Goal: Task Accomplishment & Management: Manage account settings

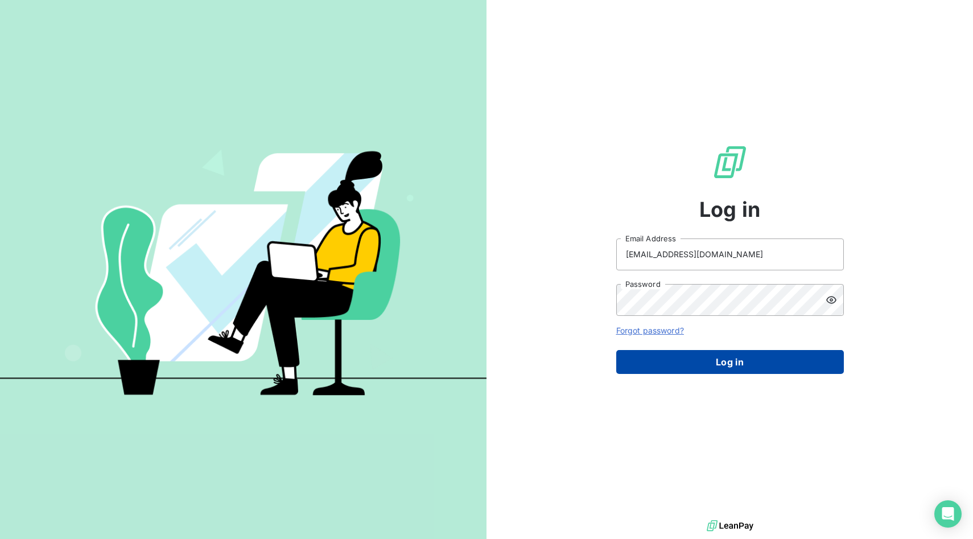
click at [694, 359] on button "Log in" at bounding box center [731, 362] width 228 height 24
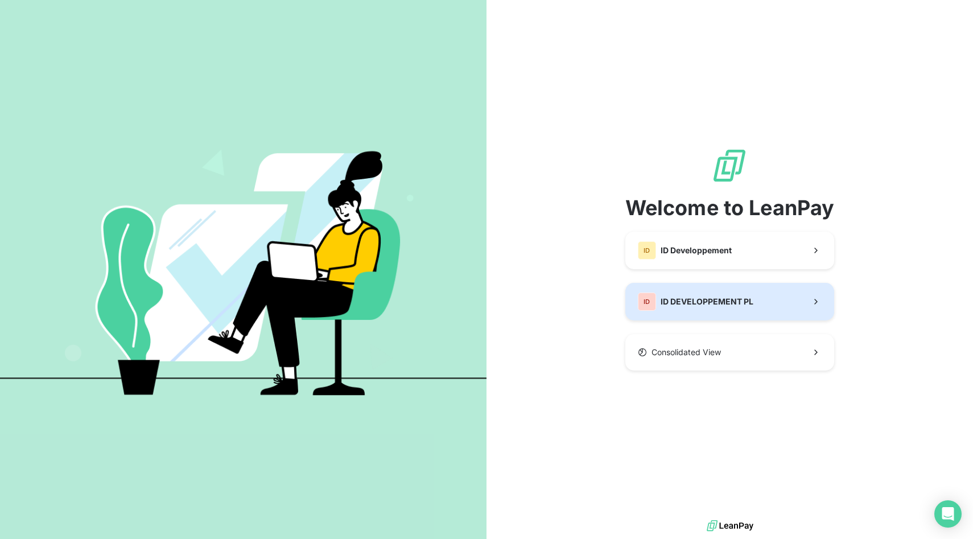
click at [679, 313] on button "ID ID DEVELOPPEMENT PL" at bounding box center [730, 302] width 209 height 38
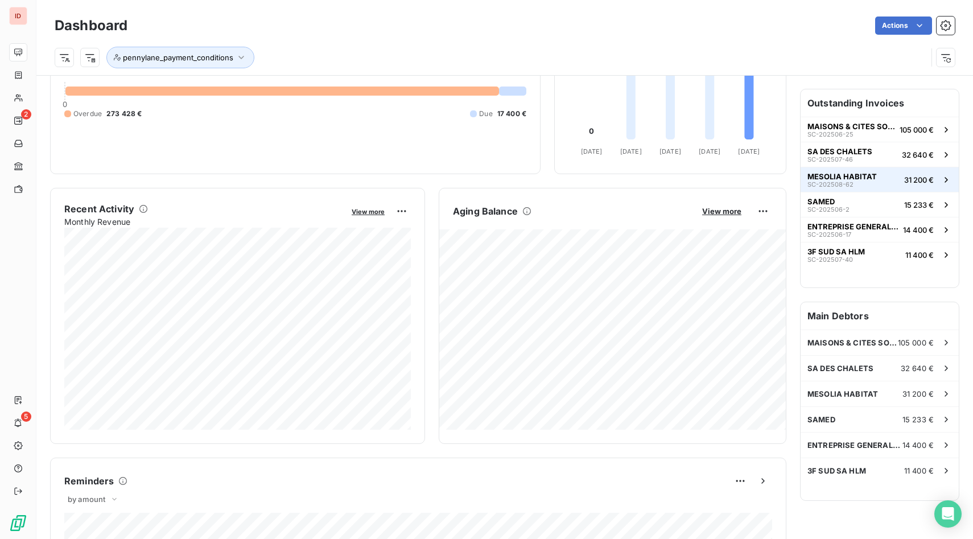
scroll to position [109, 0]
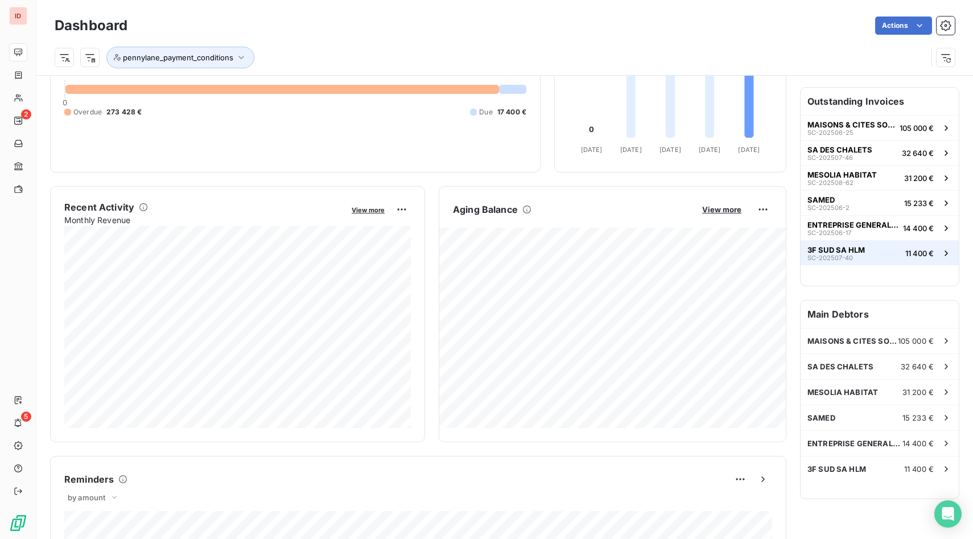
click at [850, 254] on span "SC-202507-40" at bounding box center [831, 257] width 46 height 7
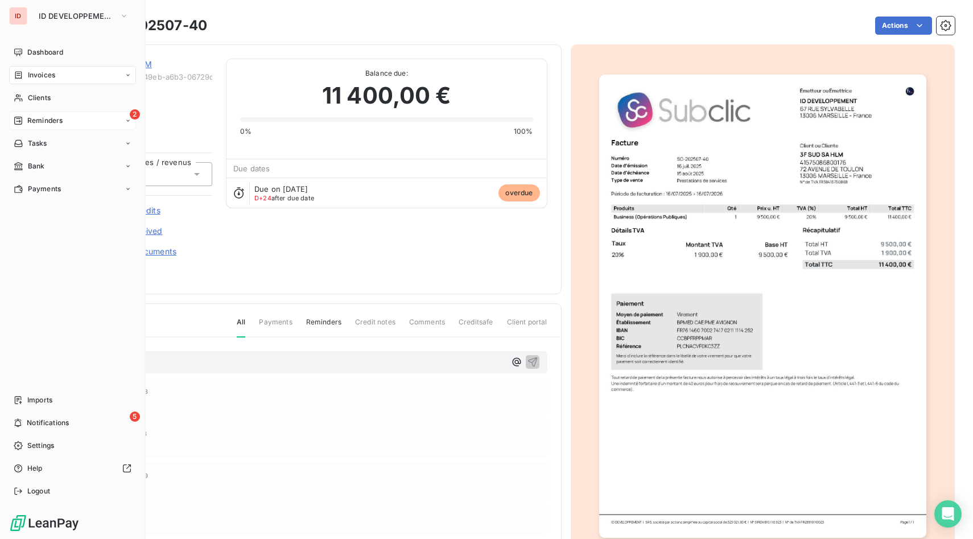
click at [87, 121] on div "2 Reminders" at bounding box center [72, 121] width 127 height 18
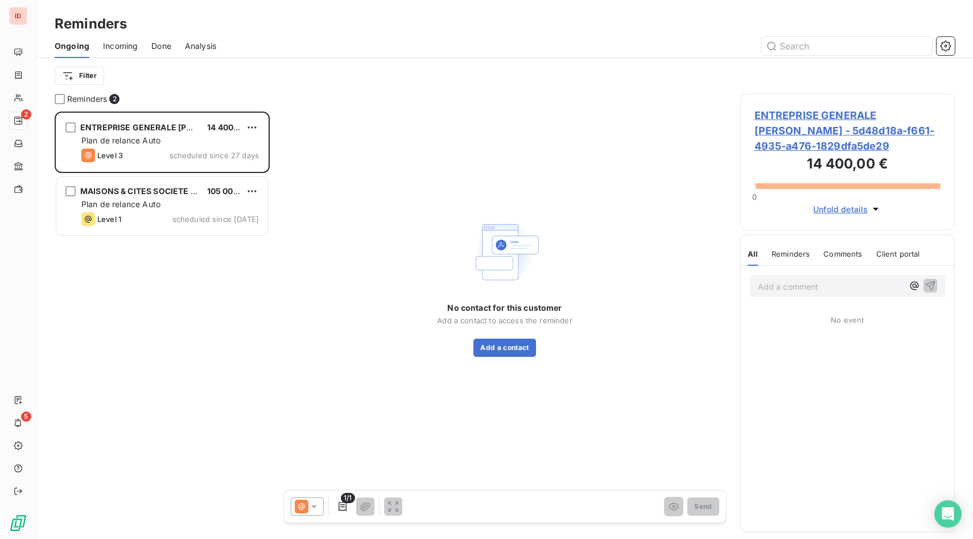
scroll to position [428, 215]
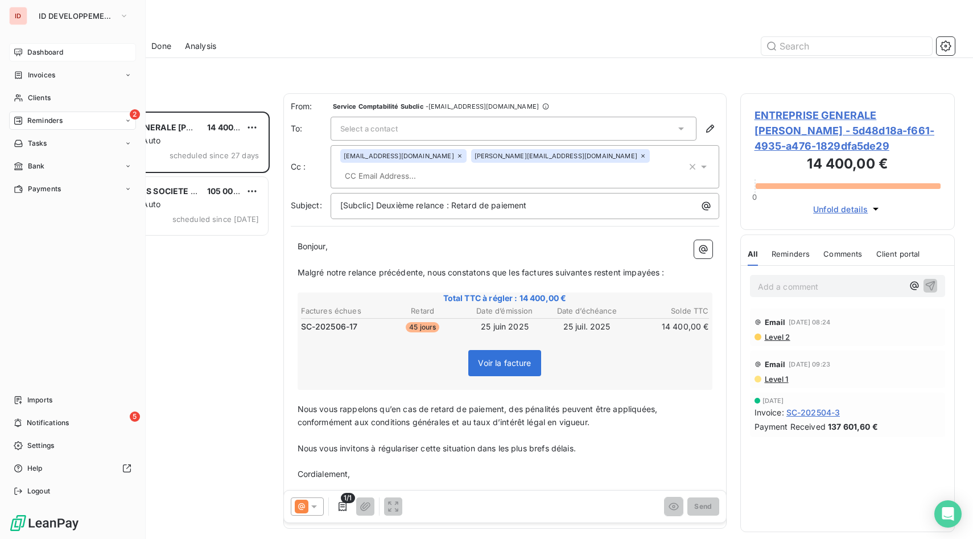
click at [34, 60] on div "Dashboard" at bounding box center [72, 52] width 127 height 18
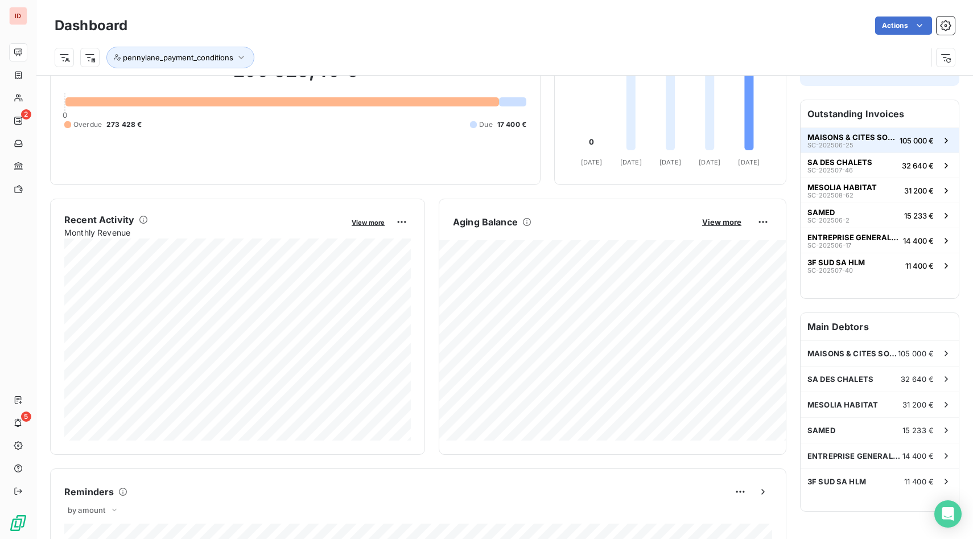
scroll to position [99, 0]
